Goal: Find contact information: Find contact information

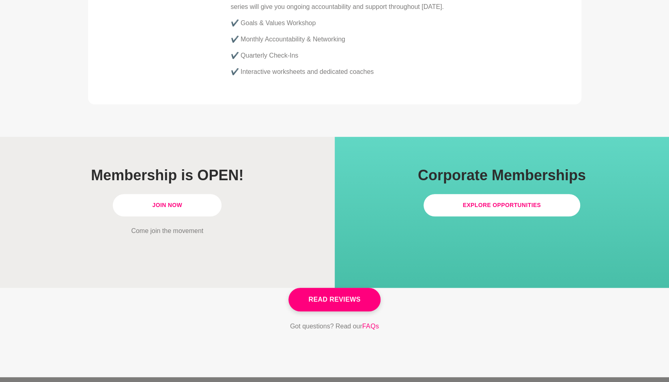
scroll to position [2312, 0]
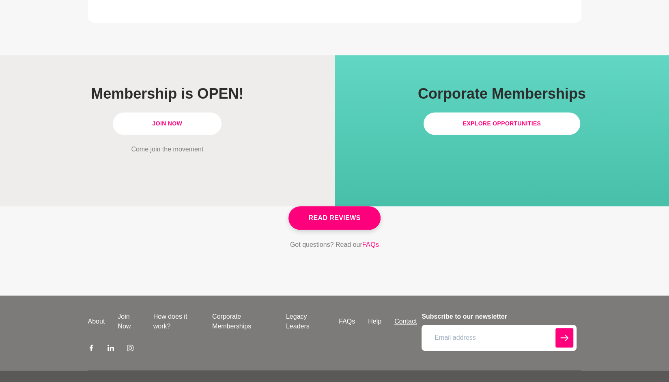
click at [397, 317] on link "Contact" at bounding box center [405, 322] width 35 height 10
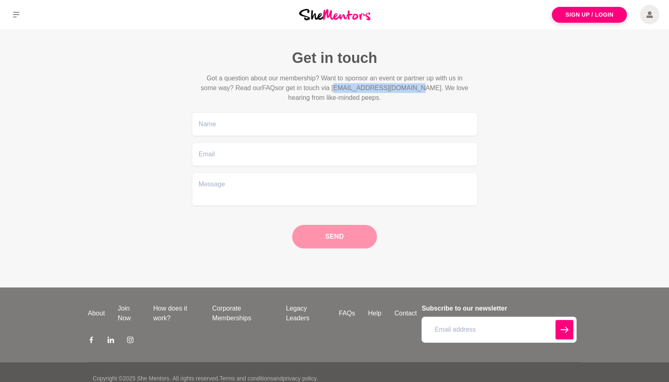
drag, startPoint x: 416, startPoint y: 86, endPoint x: 336, endPoint y: 88, distance: 80.4
click at [336, 88] on p "Got a question about our membership? Want to sponsor an event or partner up wit…" at bounding box center [334, 87] width 273 height 29
copy p "[EMAIL_ADDRESS][DOMAIN_NAME]"
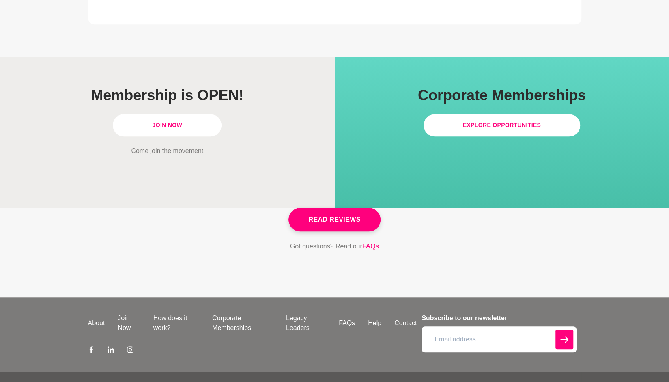
scroll to position [2312, 0]
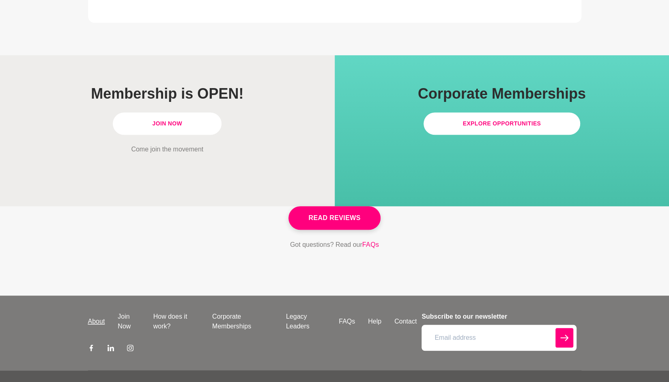
click at [99, 317] on link "About" at bounding box center [97, 322] width 30 height 10
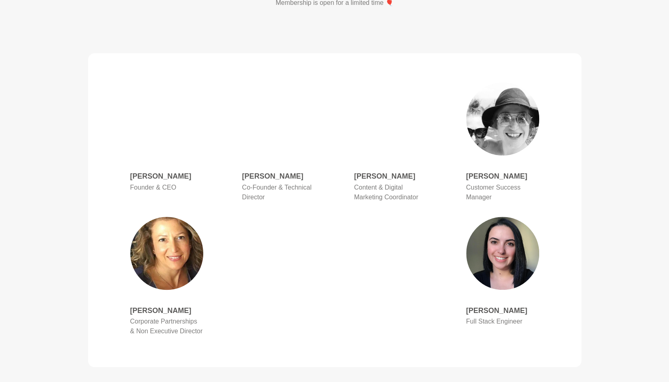
scroll to position [345, 0]
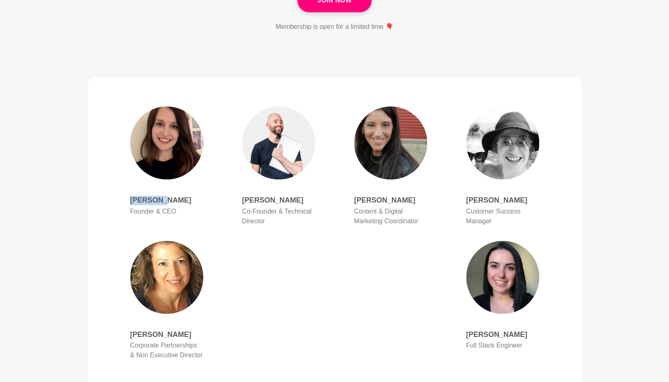
drag, startPoint x: 175, startPoint y: 191, endPoint x: 125, endPoint y: 190, distance: 50.4
click at [125, 190] on div "[PERSON_NAME] Founder & CEO" at bounding box center [167, 162] width 112 height 125
copy h4 "[PERSON_NAME]"
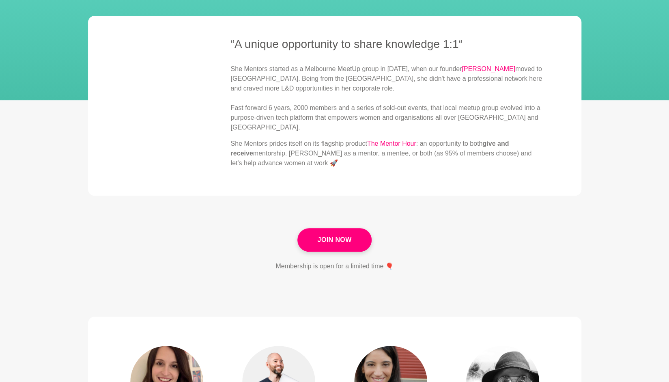
scroll to position [102, 0]
